Goal: Use online tool/utility: Utilize a website feature to perform a specific function

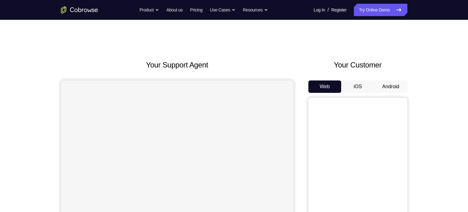
click at [391, 91] on button "Android" at bounding box center [390, 86] width 33 height 12
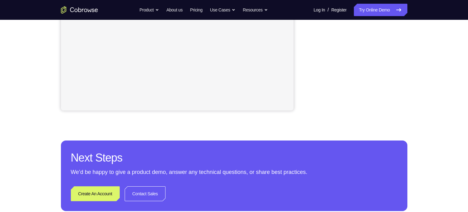
scroll to position [178, 0]
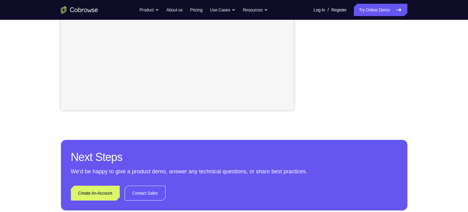
click at [368, 115] on div "Your Support Agent Your Customer Web iOS Android Next Steps We’d be happy to gi…" at bounding box center [234, 46] width 396 height 408
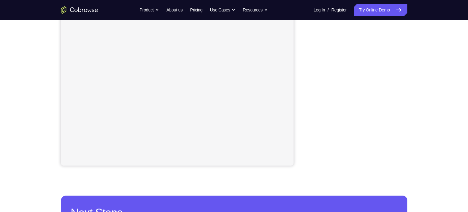
scroll to position [86, 0]
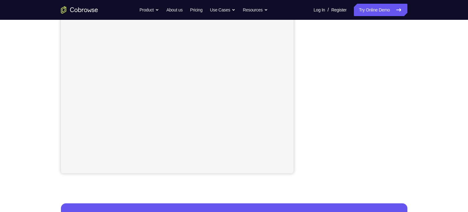
scroll to position [103, 0]
